Goal: Check status: Check status

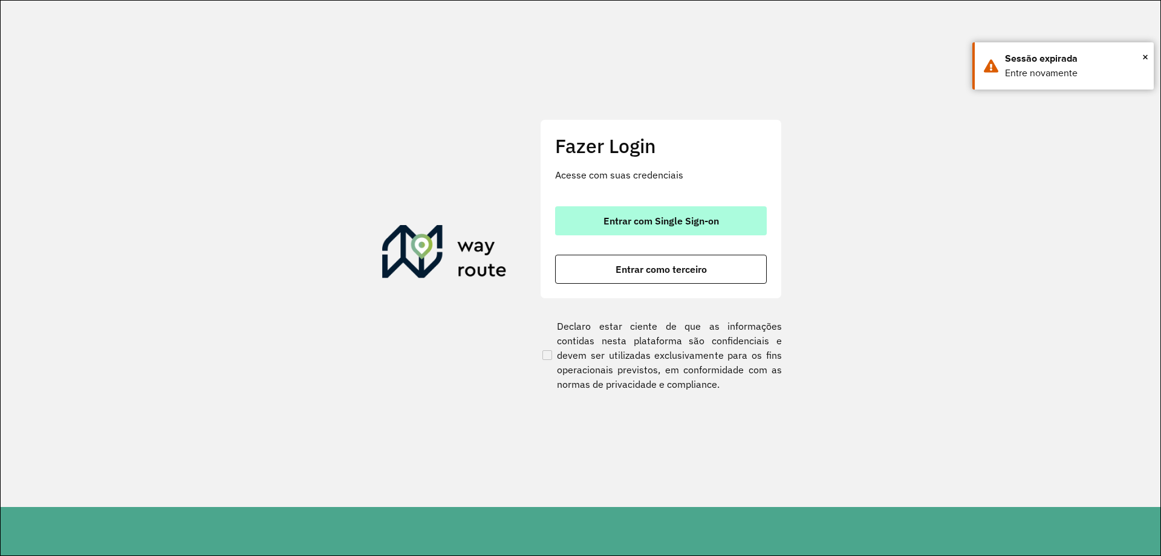
click at [658, 229] on button "Entrar com Single Sign-on" at bounding box center [661, 220] width 212 height 29
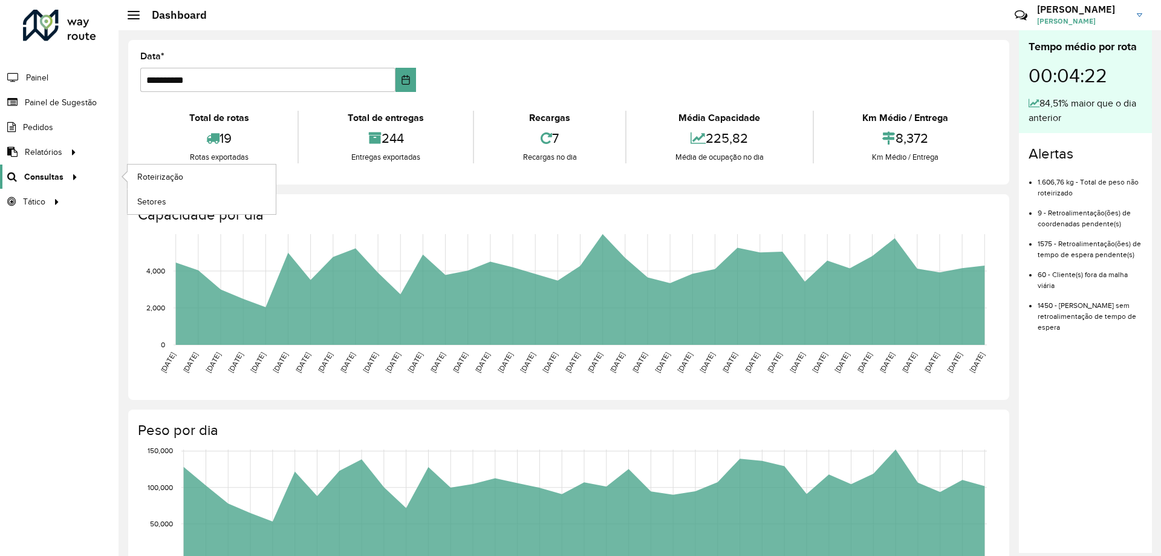
click at [37, 186] on link "Consultas" at bounding box center [41, 176] width 82 height 24
click at [54, 181] on span "Consultas" at bounding box center [43, 177] width 39 height 13
click at [178, 177] on span "Roteirização" at bounding box center [161, 177] width 49 height 13
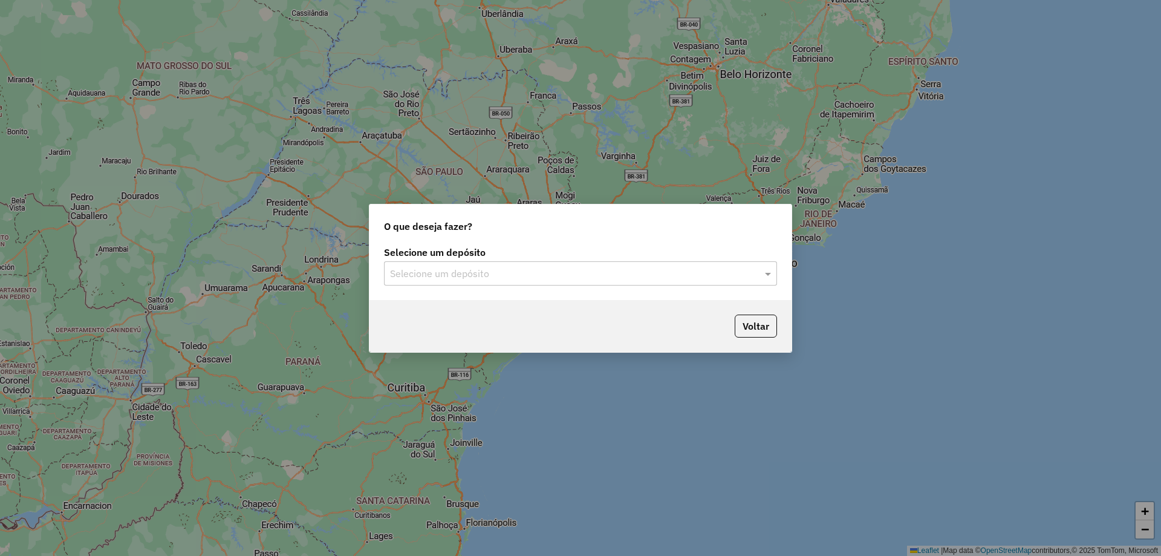
click at [497, 272] on input "text" at bounding box center [568, 274] width 357 height 15
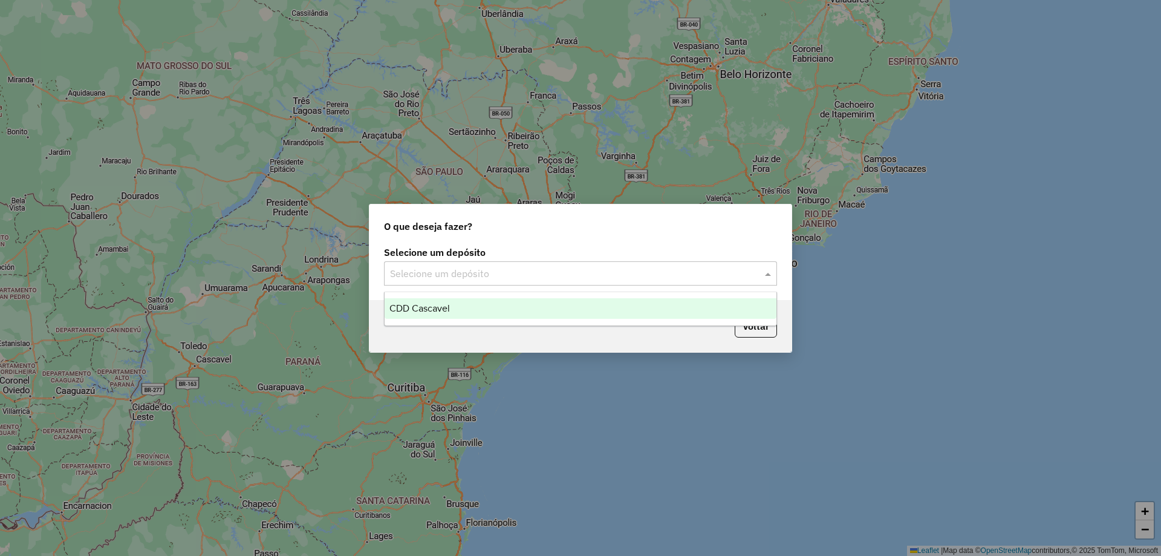
click at [454, 311] on div "CDD Cascavel" at bounding box center [581, 308] width 392 height 21
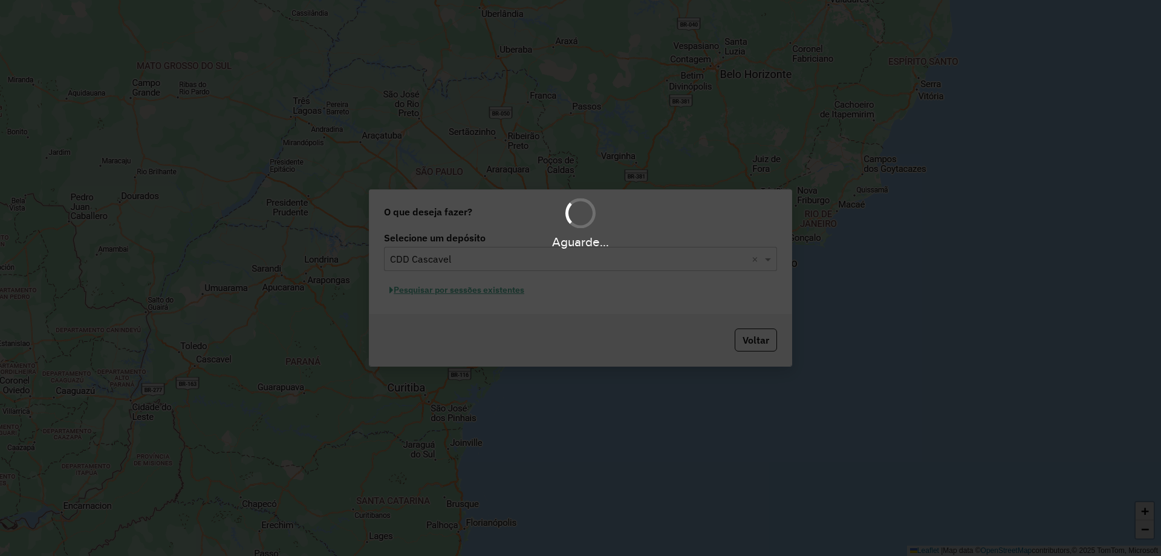
click at [475, 293] on div "Aguarde..." at bounding box center [580, 278] width 1161 height 556
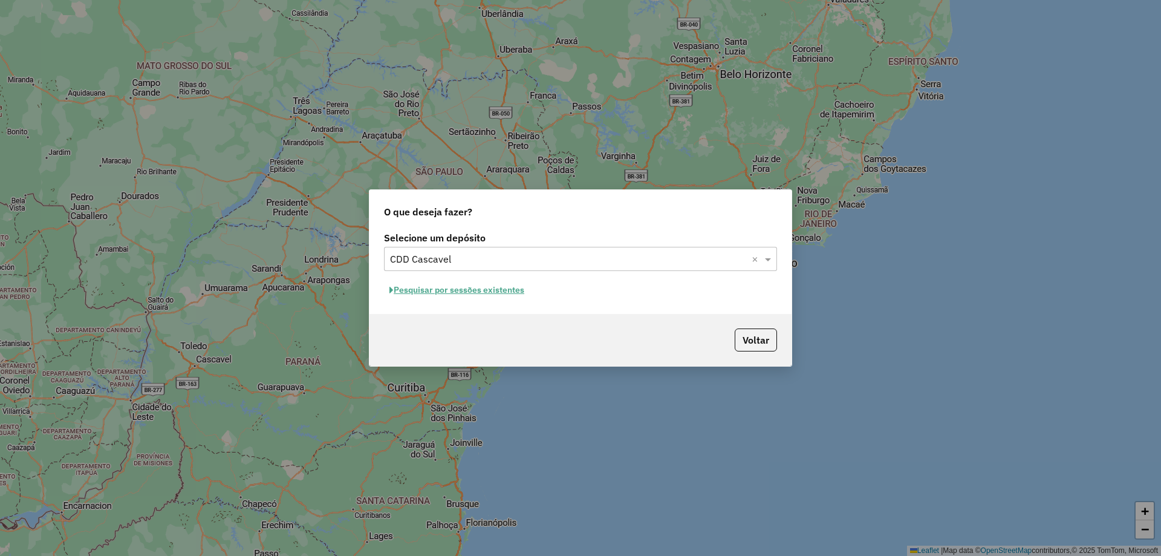
click at [474, 290] on button "Pesquisar por sessões existentes" at bounding box center [457, 290] width 146 height 19
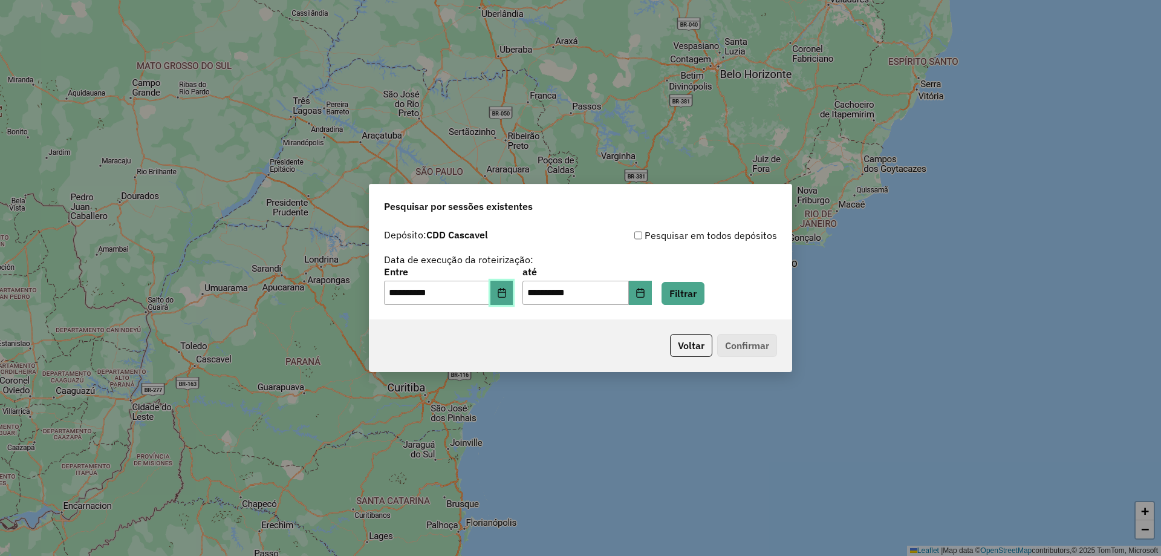
click at [506, 291] on icon "Choose Date" at bounding box center [502, 293] width 10 height 10
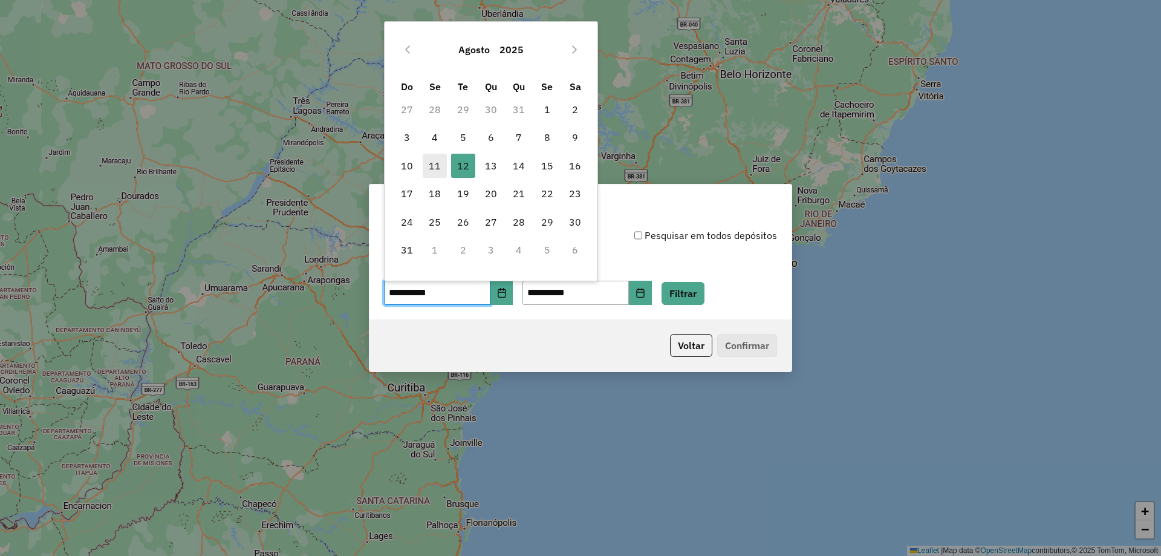
click at [438, 168] on span "11" at bounding box center [435, 166] width 24 height 24
type input "**********"
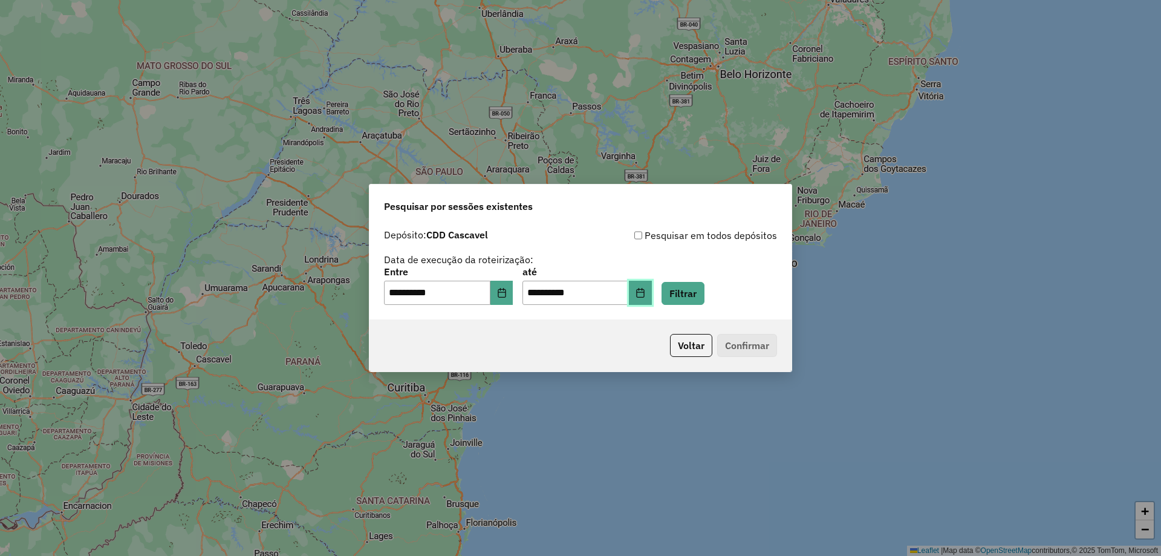
click at [652, 298] on button "Choose Date" at bounding box center [640, 293] width 23 height 24
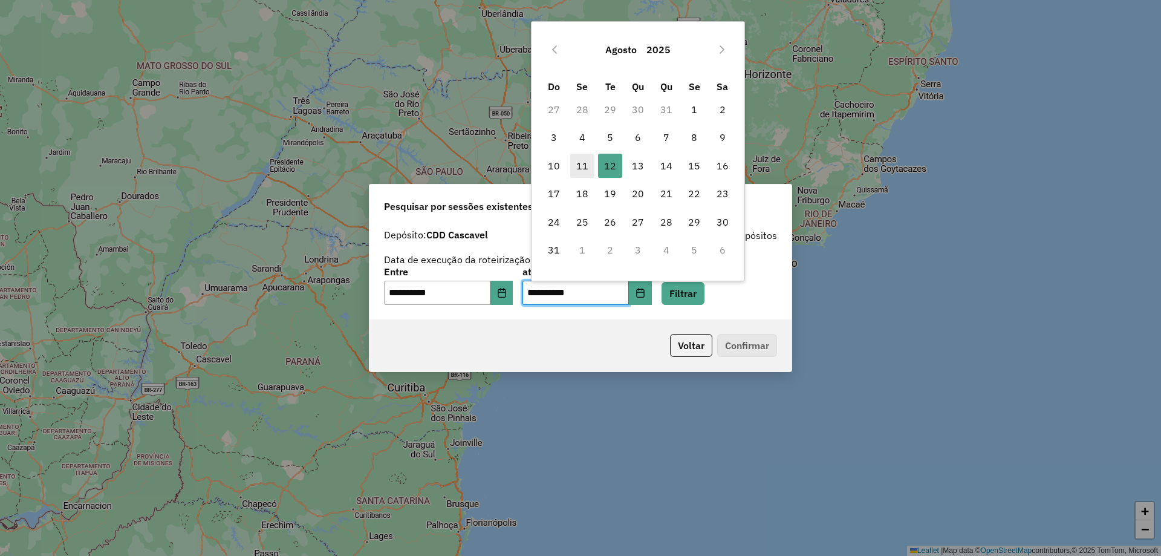
click at [578, 171] on span "11" at bounding box center [582, 166] width 24 height 24
type input "**********"
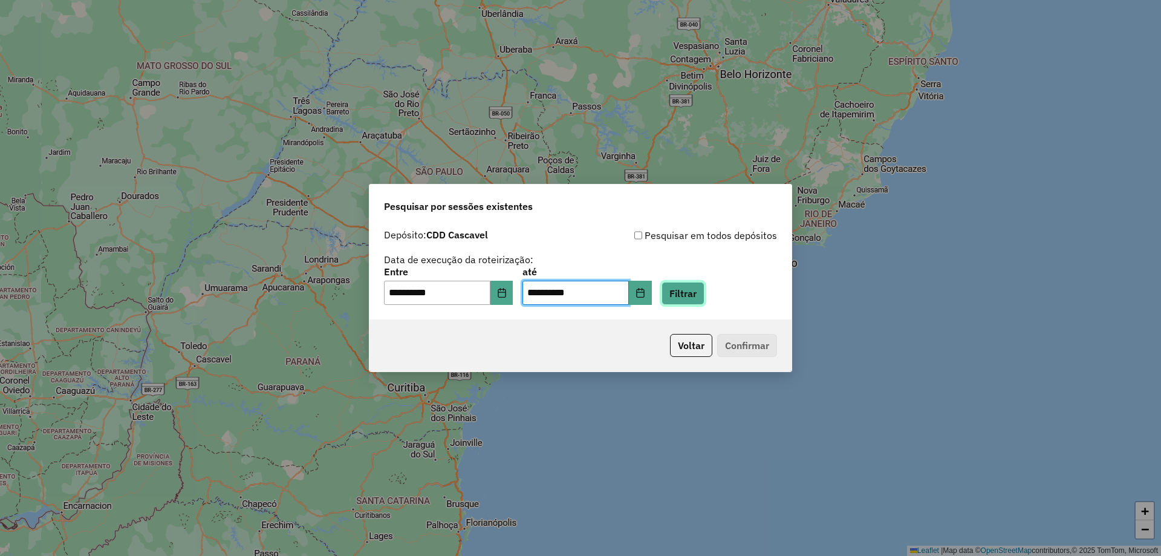
click at [704, 293] on button "Filtrar" at bounding box center [683, 293] width 43 height 23
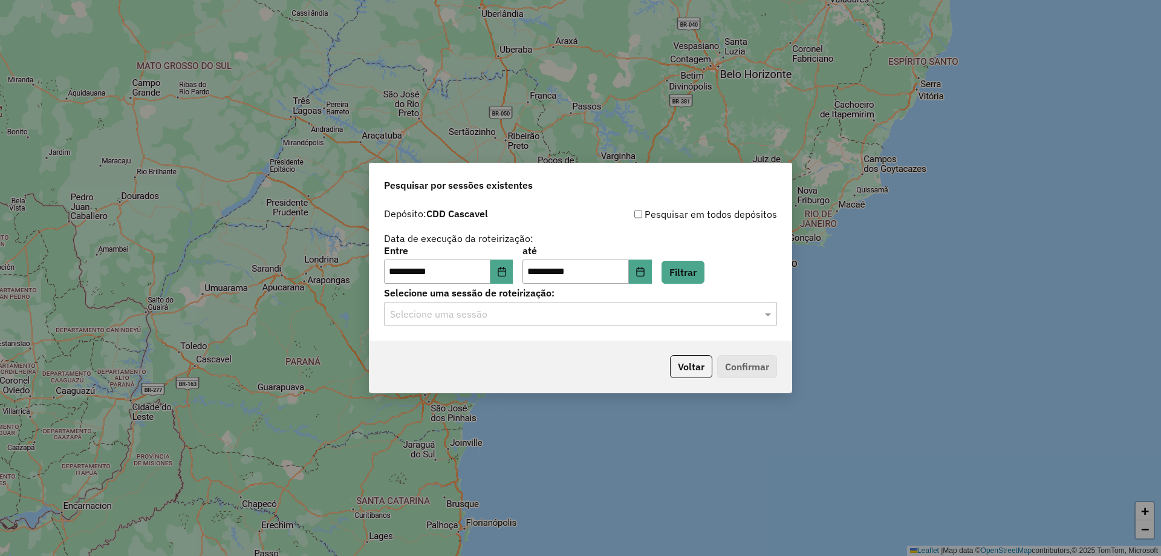
click at [550, 307] on input "text" at bounding box center [568, 314] width 357 height 15
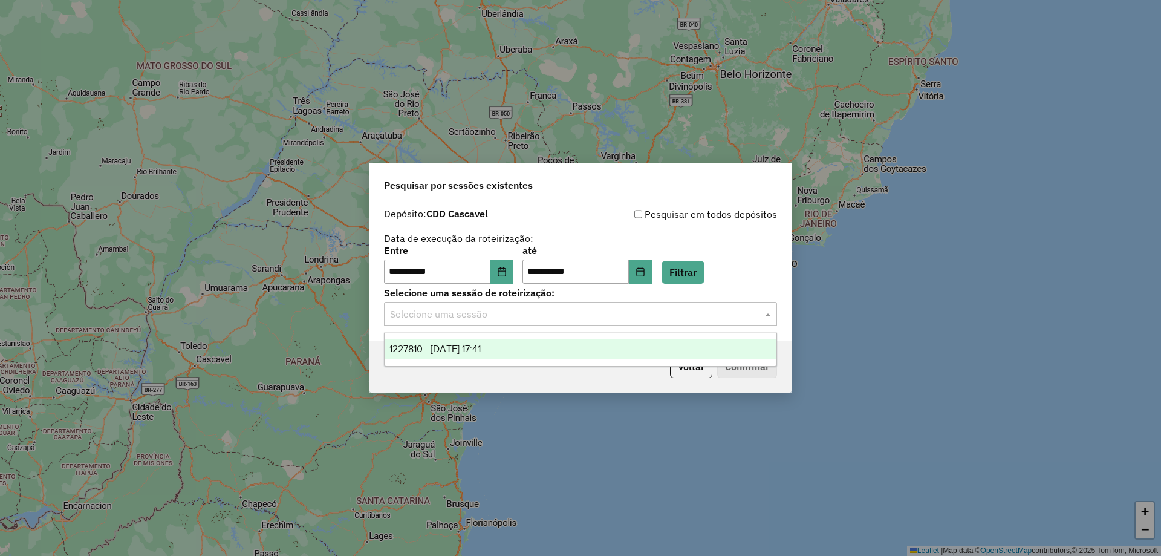
click at [481, 343] on span "1227810 - 11/08/2025 17:41" at bounding box center [434, 348] width 91 height 10
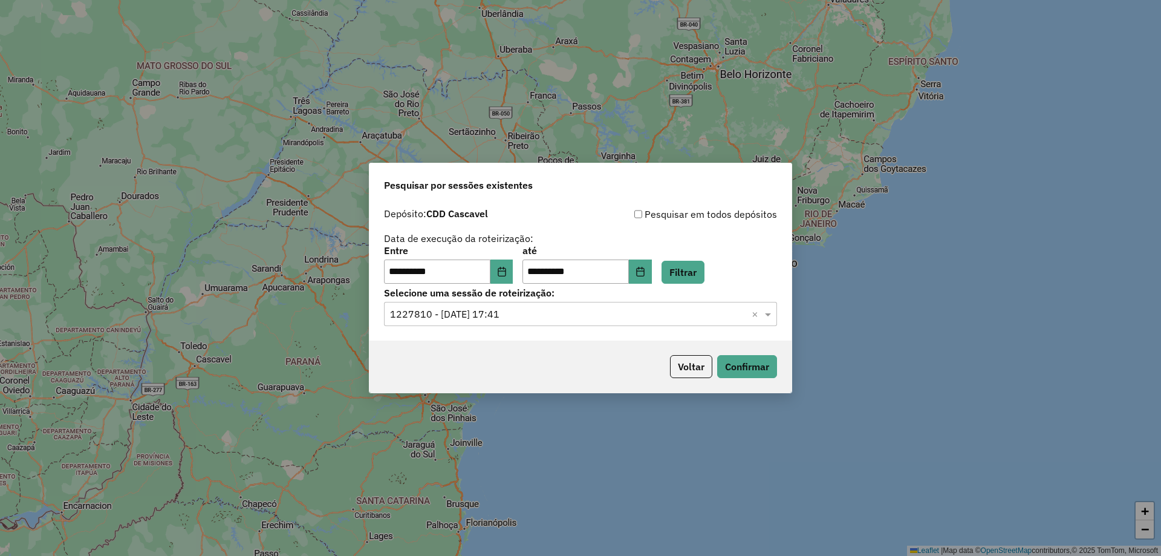
click at [753, 351] on div "Voltar Confirmar" at bounding box center [580, 366] width 422 height 52
click at [734, 358] on button "Confirmar" at bounding box center [747, 366] width 60 height 23
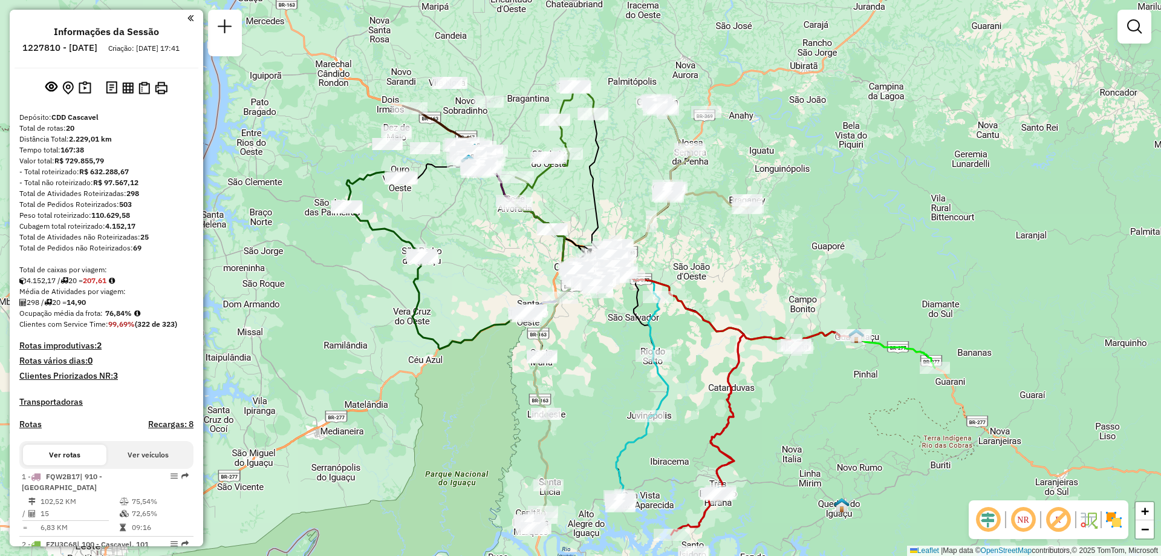
select select "**********"
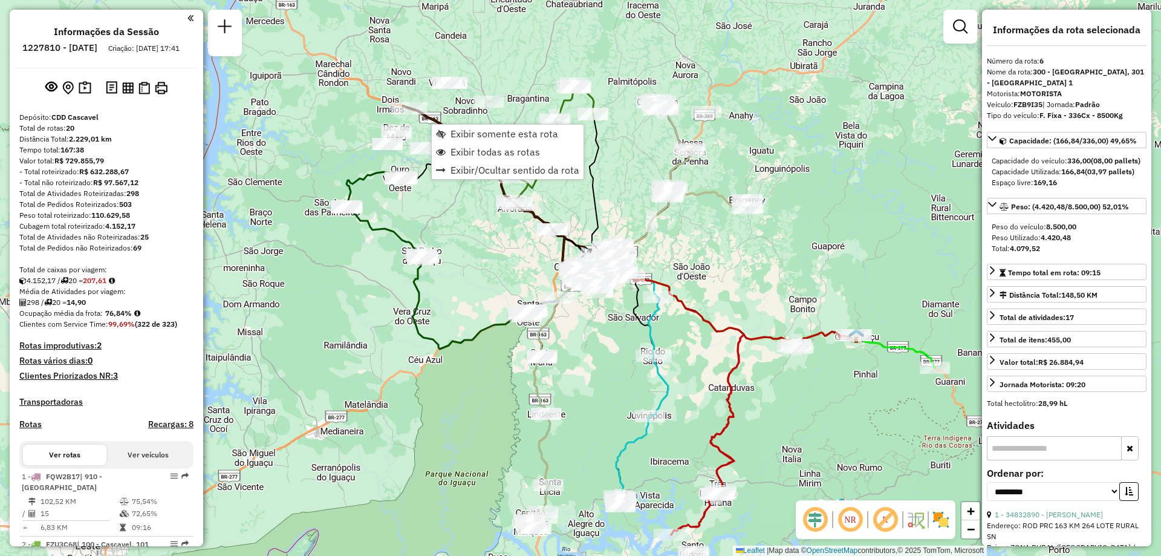
scroll to position [819, 0]
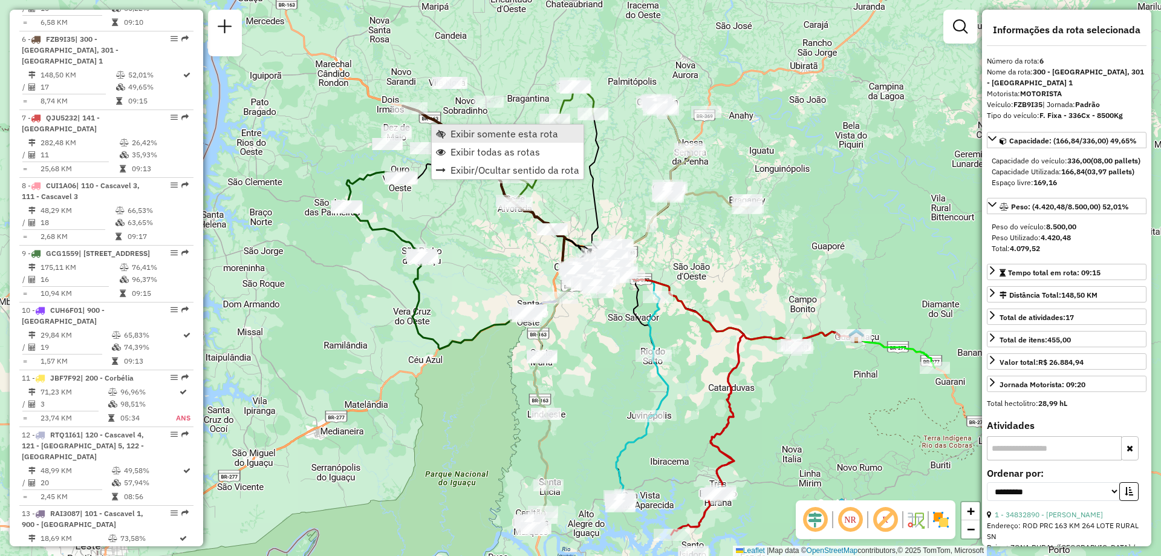
click at [461, 132] on span "Exibir somente esta rota" at bounding box center [505, 134] width 108 height 10
